Goal: Navigation & Orientation: Find specific page/section

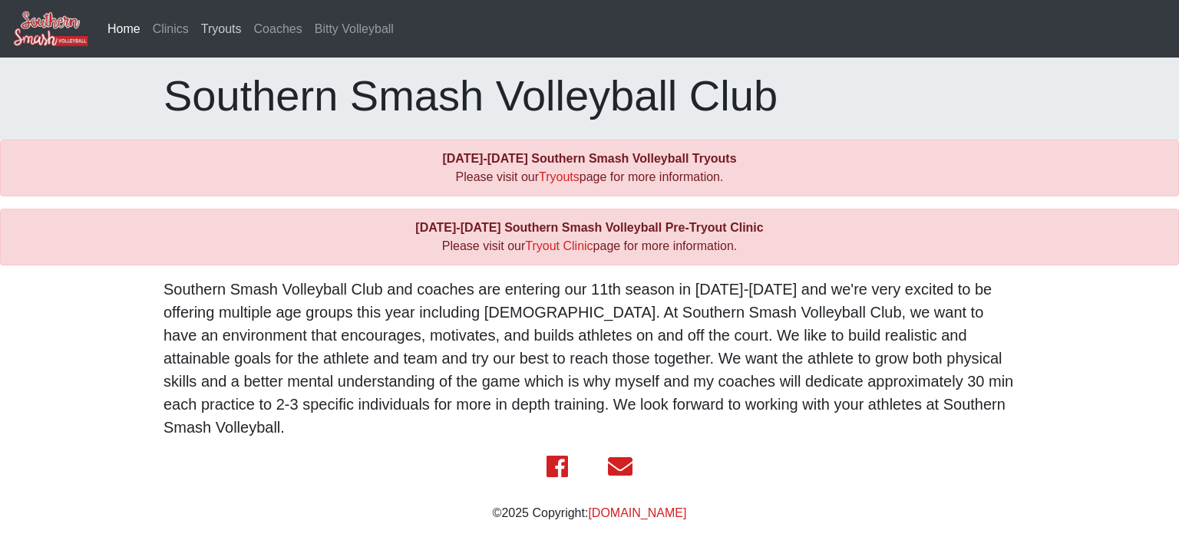
click at [215, 26] on link "Tryouts" at bounding box center [221, 29] width 53 height 31
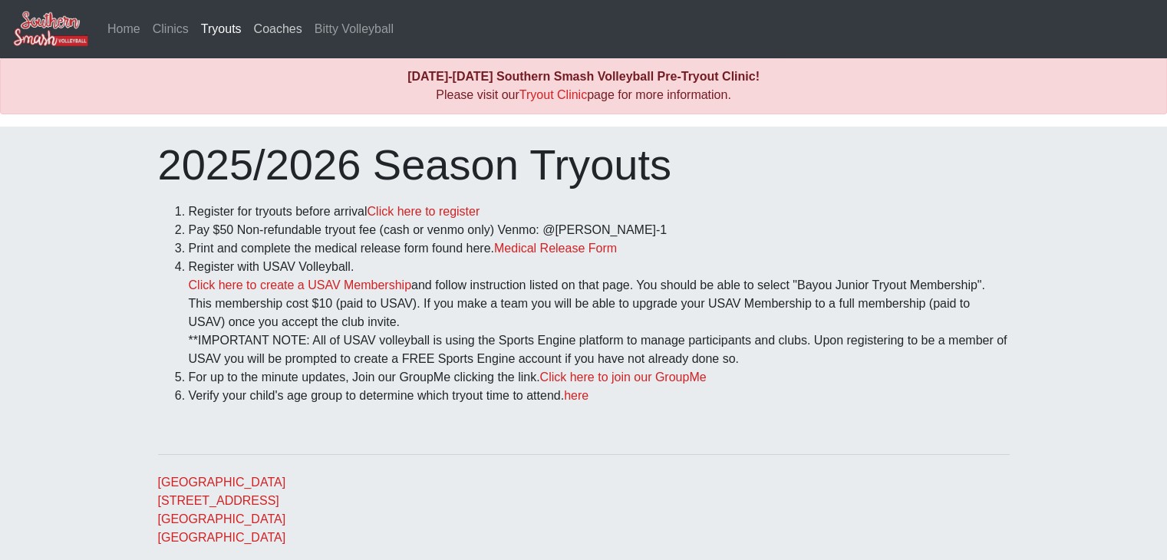
click at [289, 15] on link "Coaches" at bounding box center [278, 29] width 61 height 31
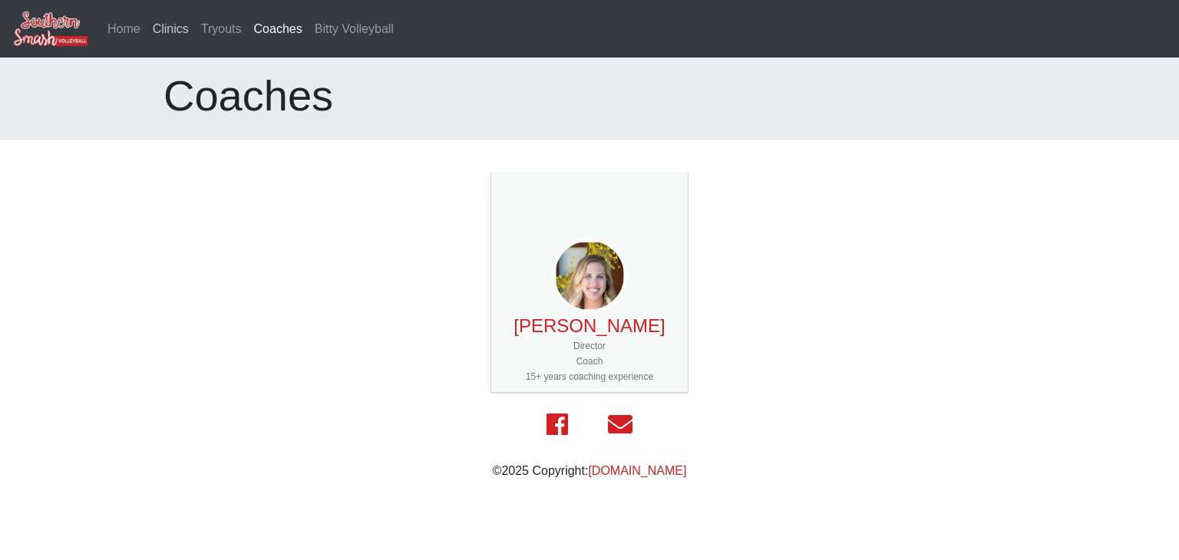
click at [166, 38] on link "Clinics" at bounding box center [171, 29] width 48 height 31
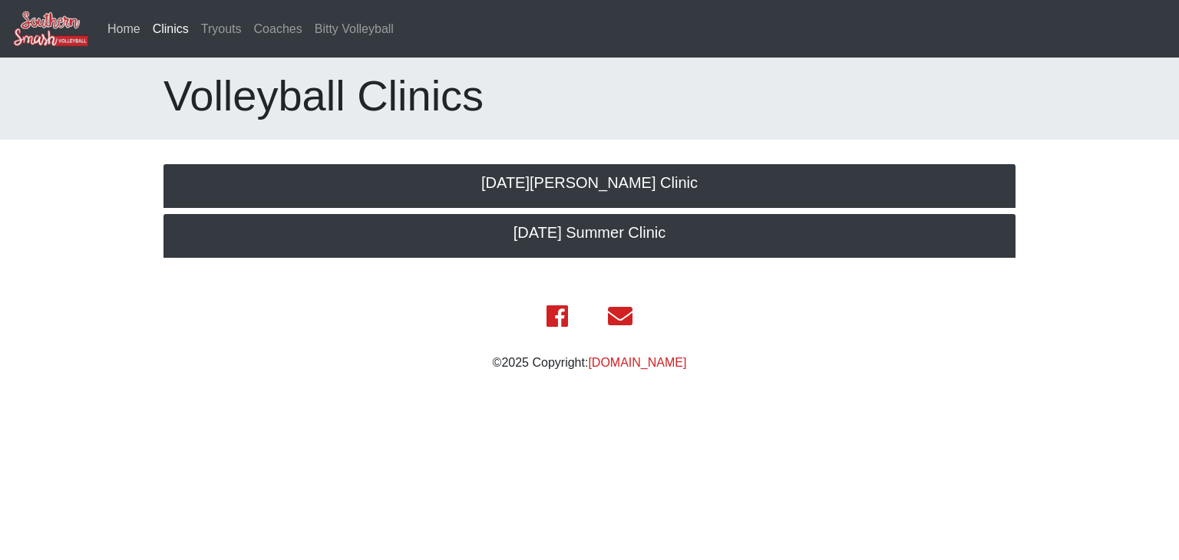
click at [110, 23] on link "Home" at bounding box center [123, 29] width 45 height 31
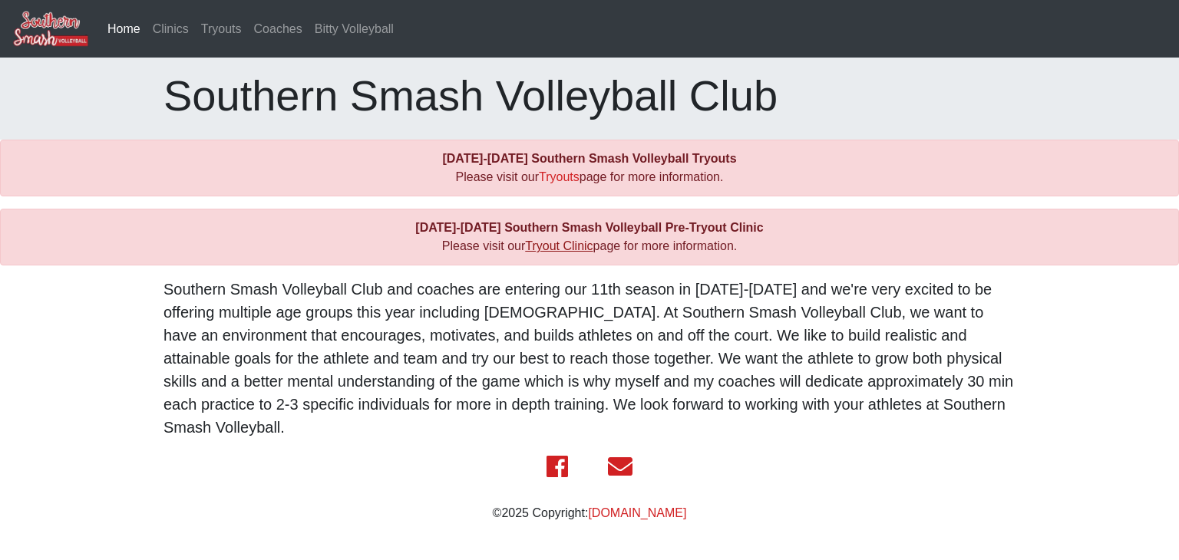
click at [560, 249] on link "Tryout Clinic" at bounding box center [559, 245] width 68 height 13
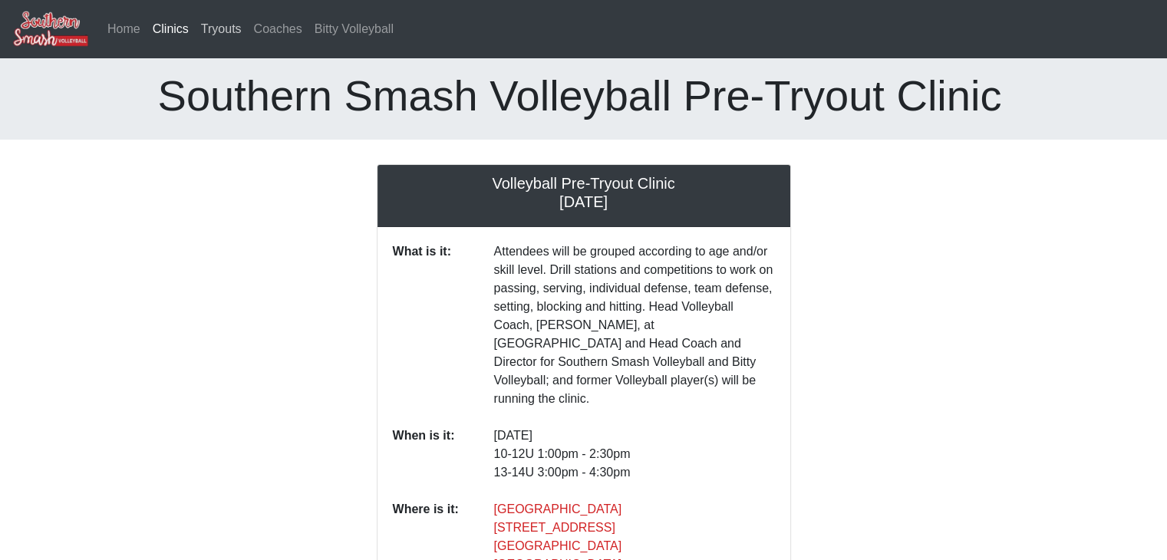
click at [224, 25] on link "Tryouts" at bounding box center [221, 29] width 53 height 31
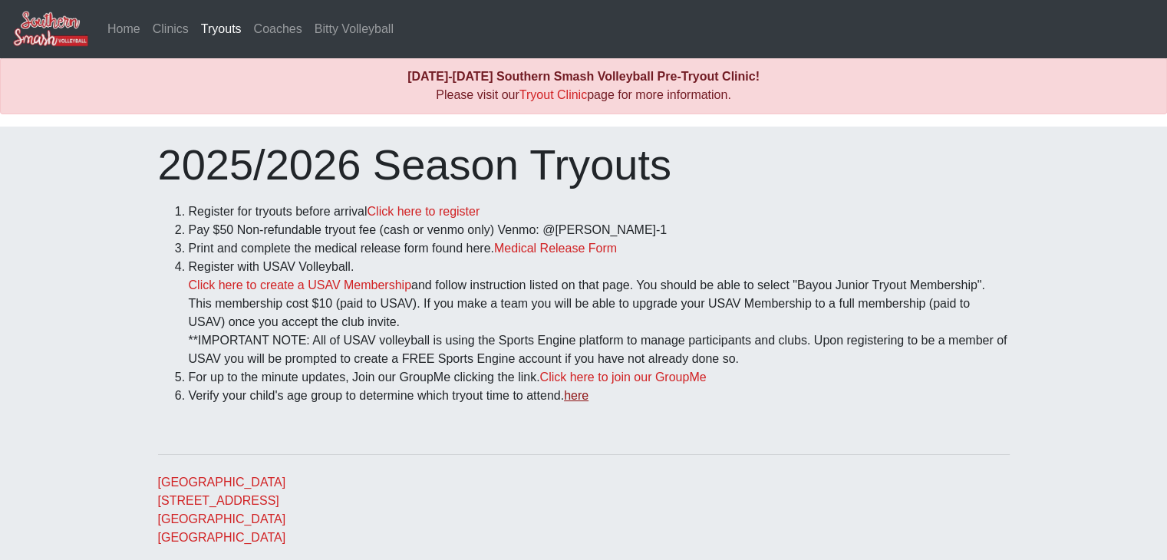
click at [586, 397] on link "here" at bounding box center [576, 395] width 25 height 13
